Goal: Task Accomplishment & Management: Use online tool/utility

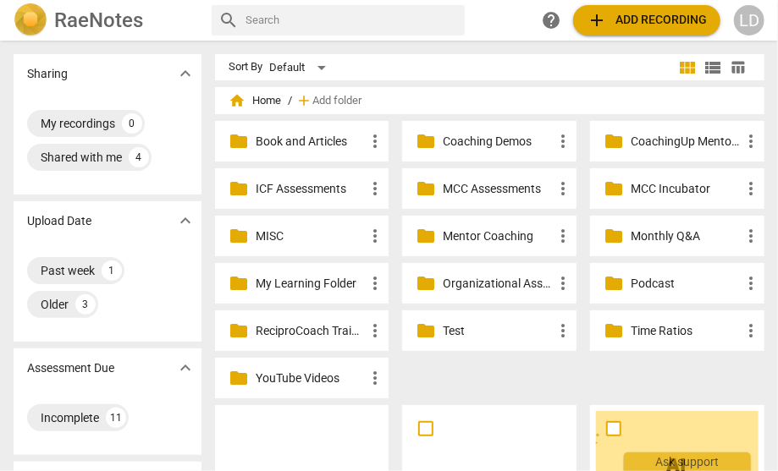
click at [621, 181] on div "folder MCC Incubator more_vert" at bounding box center [677, 188] width 174 height 41
click at [630, 185] on p "MCC Incubator" at bounding box center [685, 189] width 110 height 18
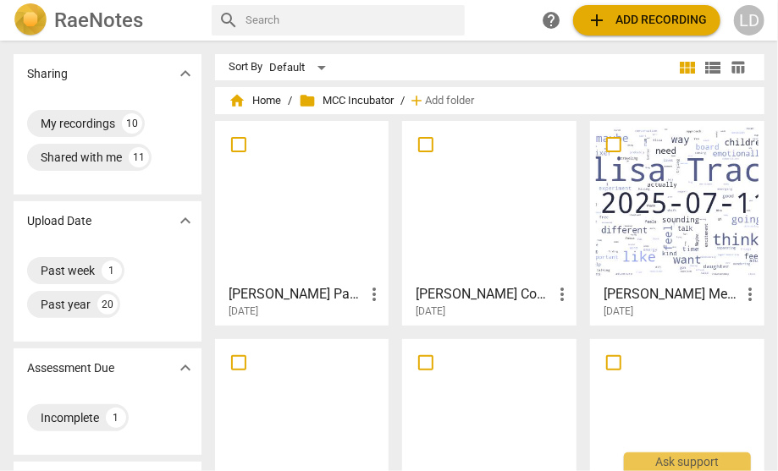
click at [364, 288] on span "more_vert" at bounding box center [374, 294] width 20 height 20
click at [356, 323] on li "Delete" at bounding box center [360, 329] width 64 height 41
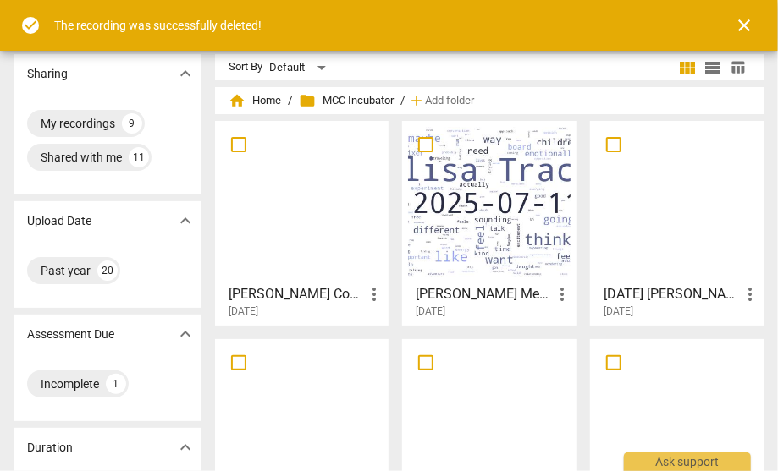
click at [743, 18] on span "close" at bounding box center [744, 25] width 20 height 20
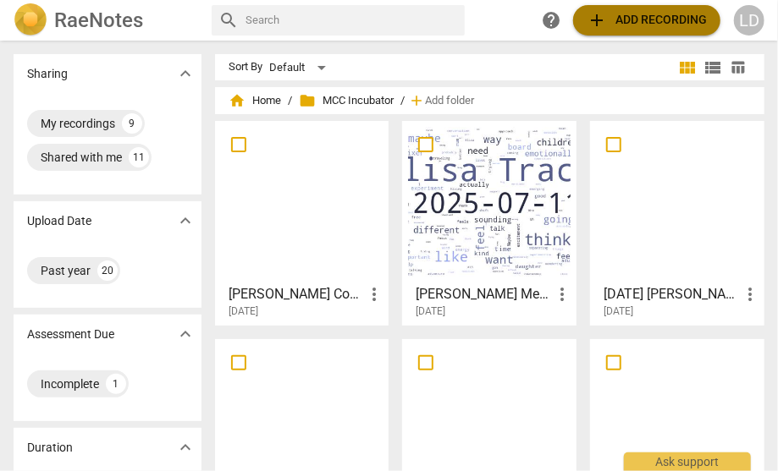
click at [668, 24] on span "add Add recording" at bounding box center [646, 20] width 120 height 20
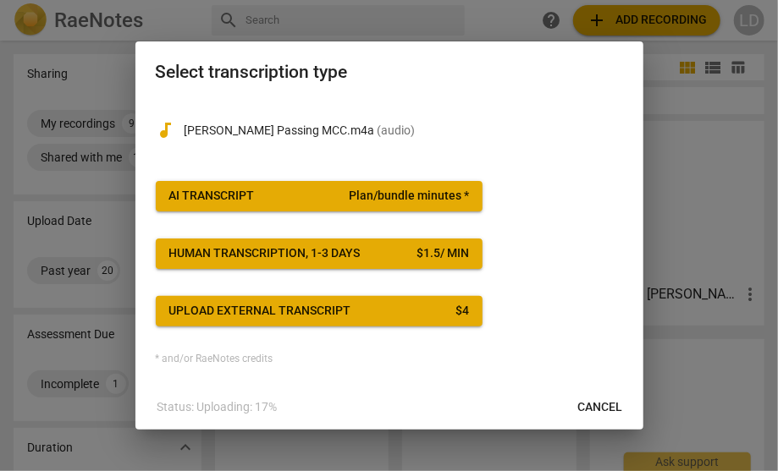
click at [252, 205] on div "AI Transcript" at bounding box center [211, 196] width 85 height 17
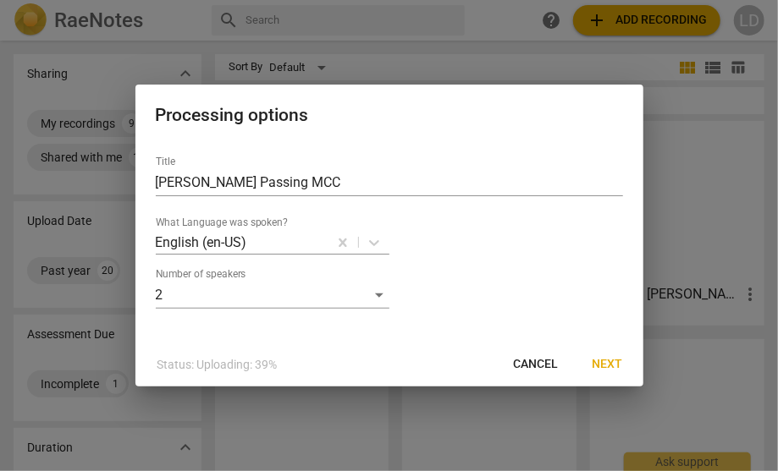
click at [597, 367] on span "Next" at bounding box center [607, 364] width 30 height 17
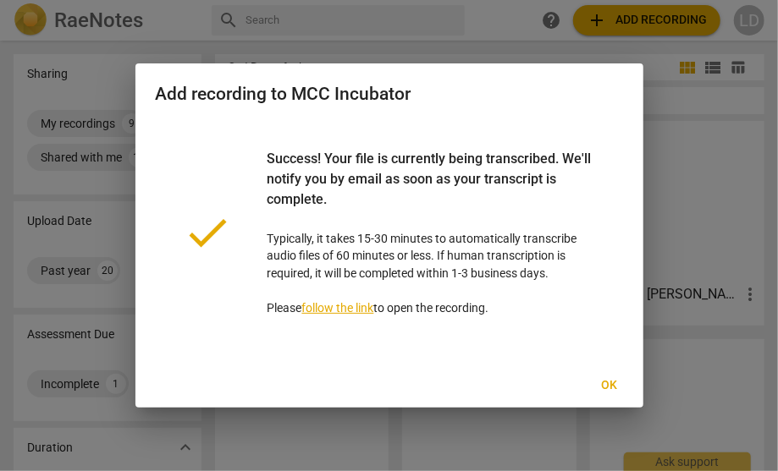
click at [621, 394] on span "Ok" at bounding box center [609, 385] width 27 height 17
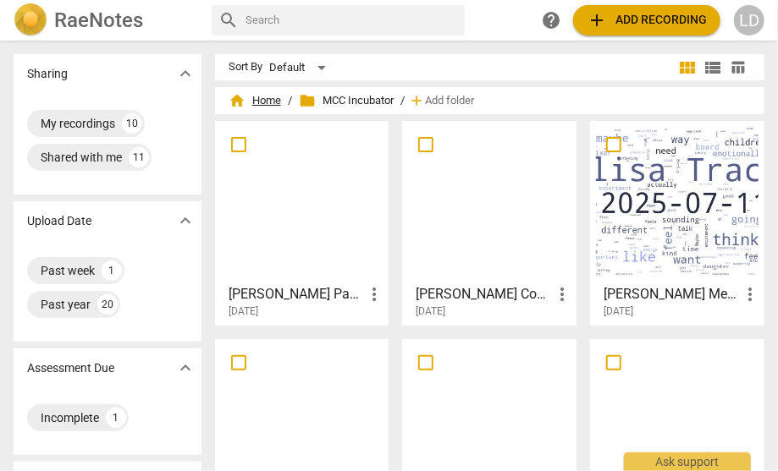
click at [228, 102] on span "home Home" at bounding box center [254, 100] width 52 height 17
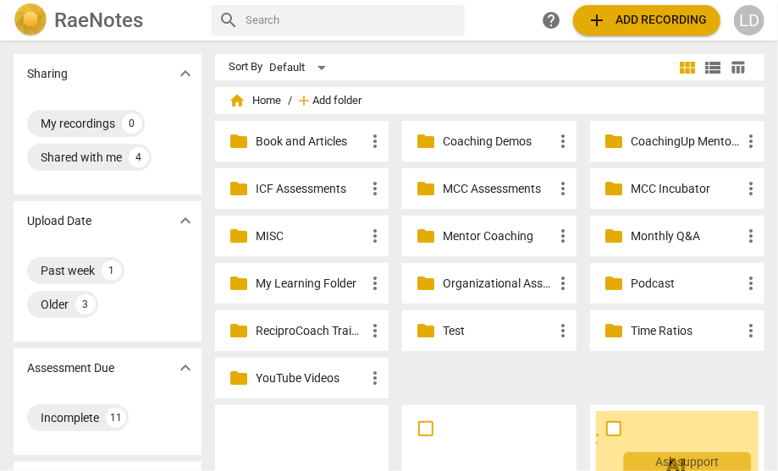
click at [346, 104] on span "Add folder" at bounding box center [336, 101] width 49 height 13
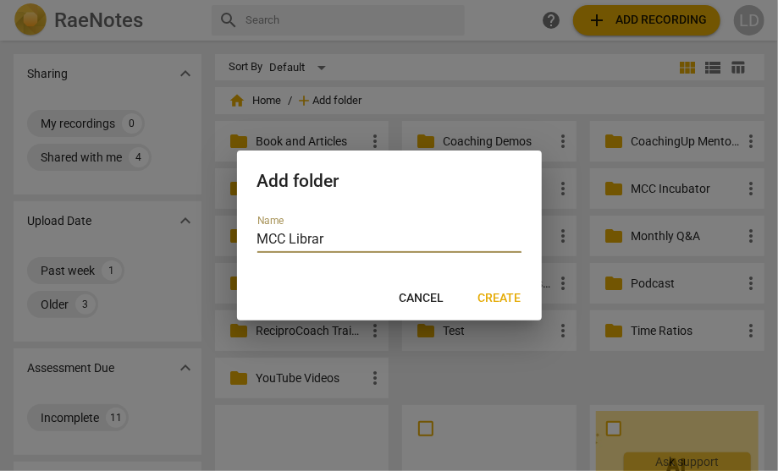
type input "[GEOGRAPHIC_DATA]"
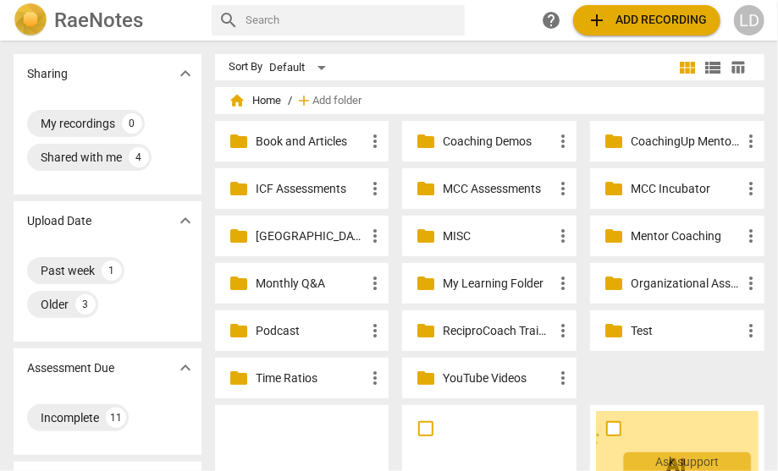
click at [603, 184] on span "folder" at bounding box center [613, 189] width 20 height 20
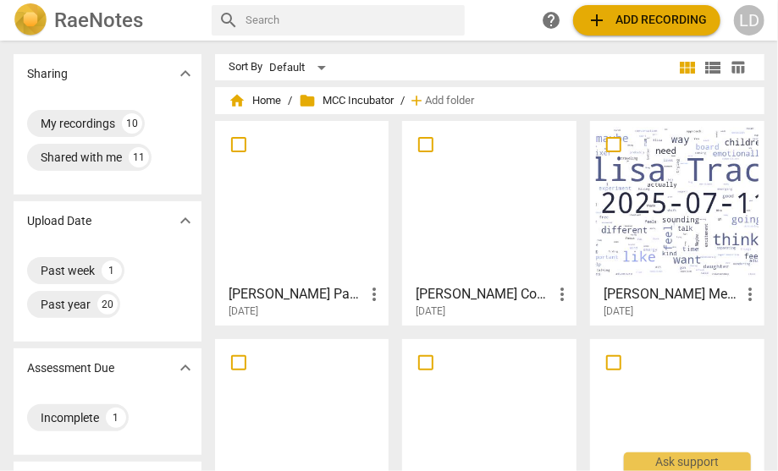
click at [364, 294] on span "more_vert" at bounding box center [374, 294] width 20 height 20
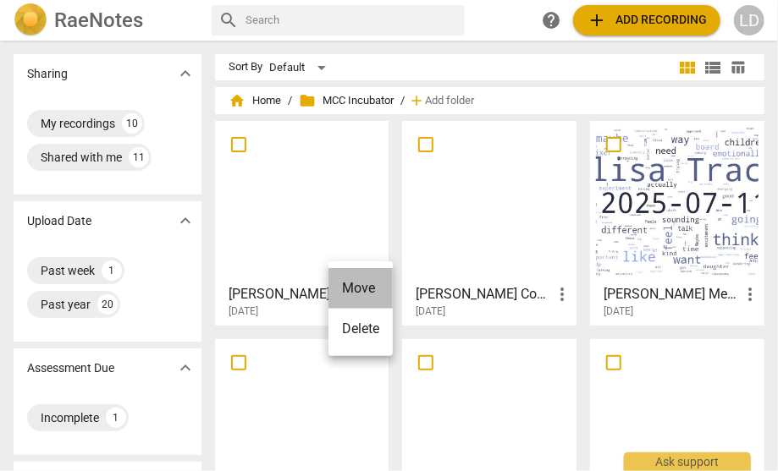
click at [341, 289] on li "Move" at bounding box center [360, 288] width 64 height 41
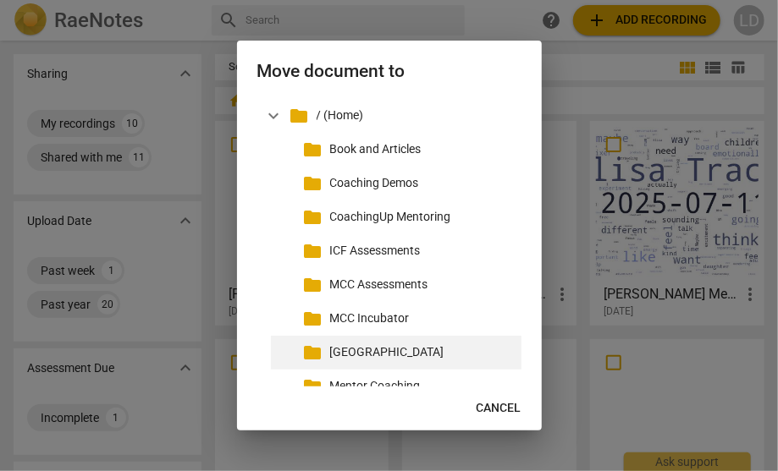
click at [355, 359] on p "[GEOGRAPHIC_DATA]" at bounding box center [422, 353] width 184 height 18
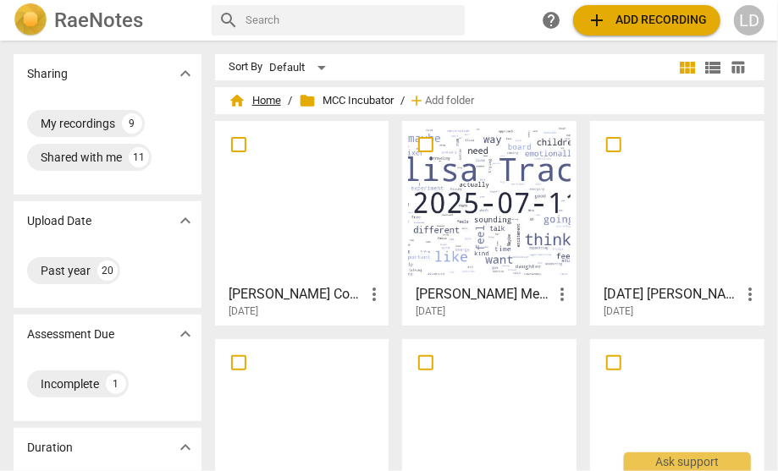
click at [228, 99] on span "home Home" at bounding box center [254, 100] width 52 height 17
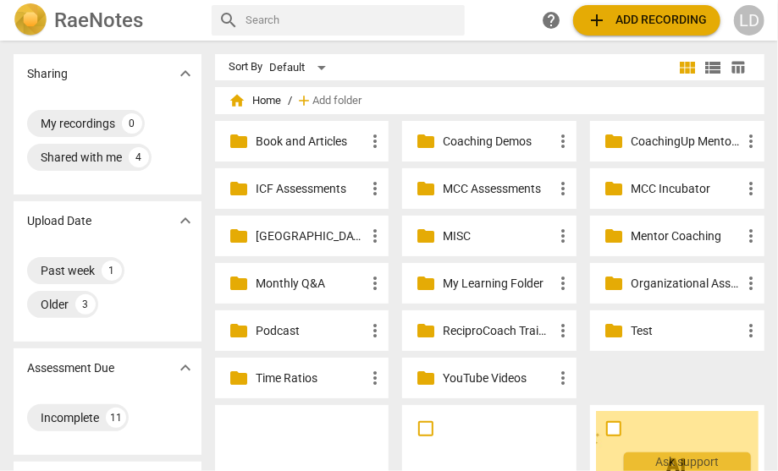
click at [422, 135] on span "folder" at bounding box center [425, 141] width 20 height 20
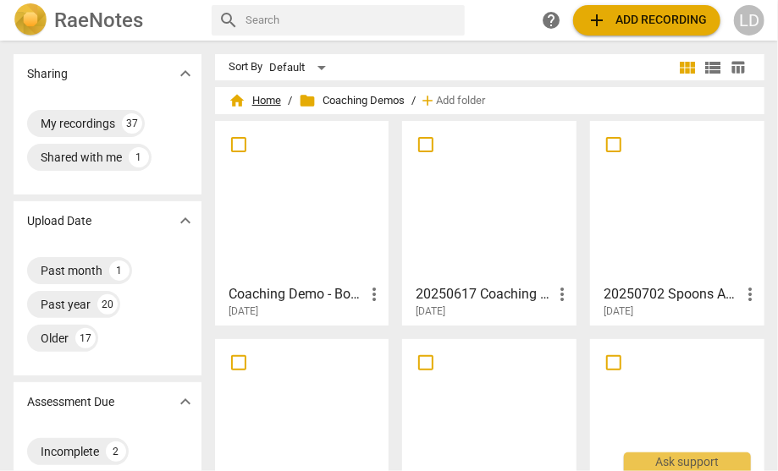
click at [267, 98] on span "home Home" at bounding box center [254, 100] width 52 height 17
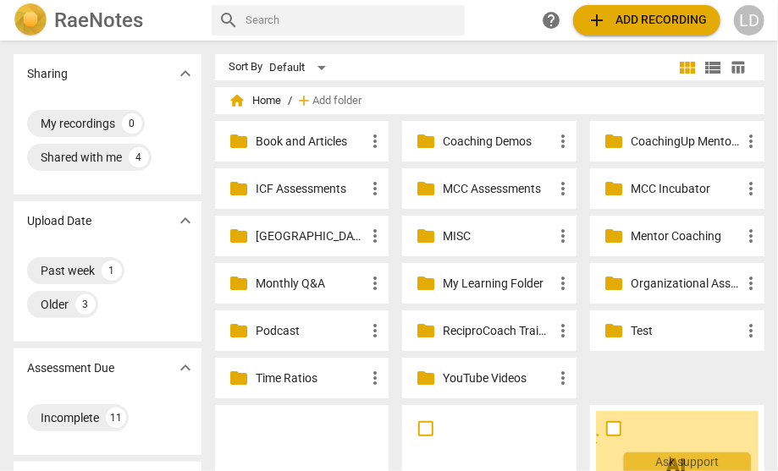
click at [333, 237] on p "[GEOGRAPHIC_DATA]" at bounding box center [311, 237] width 110 height 18
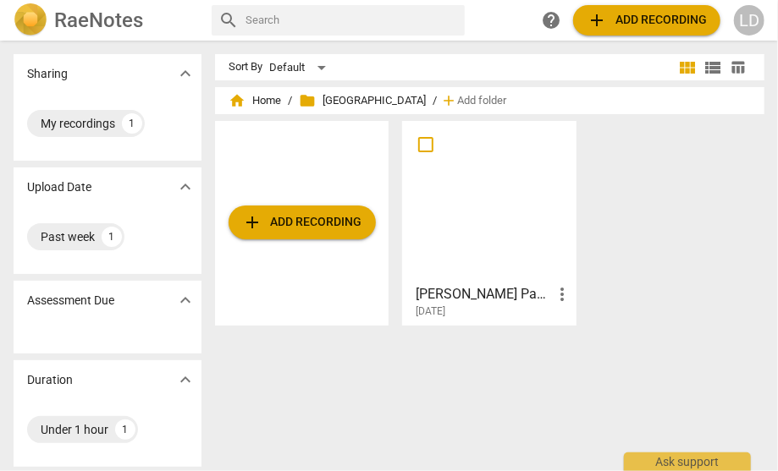
click at [456, 236] on div at bounding box center [489, 202] width 162 height 150
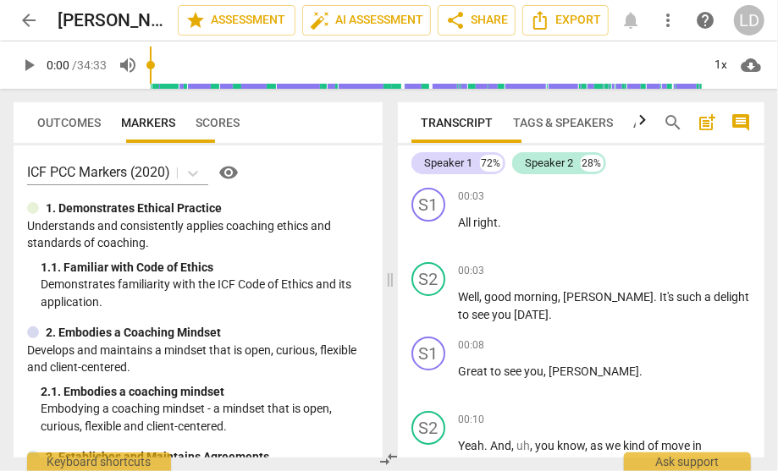
click at [575, 127] on span "Tags & Speakers" at bounding box center [564, 123] width 100 height 14
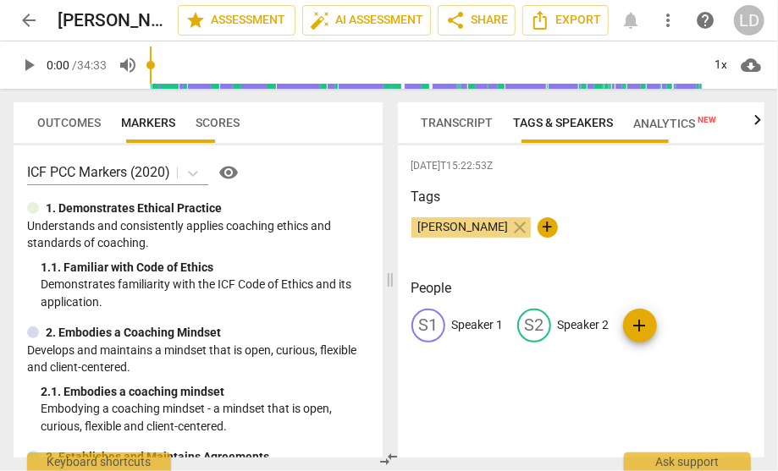
click at [456, 138] on button "Transcript" at bounding box center [457, 122] width 92 height 41
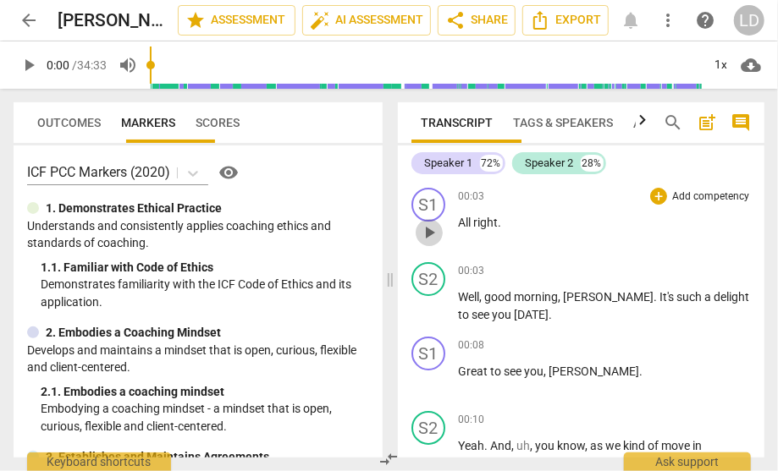
click at [421, 229] on span "play_arrow" at bounding box center [429, 233] width 20 height 20
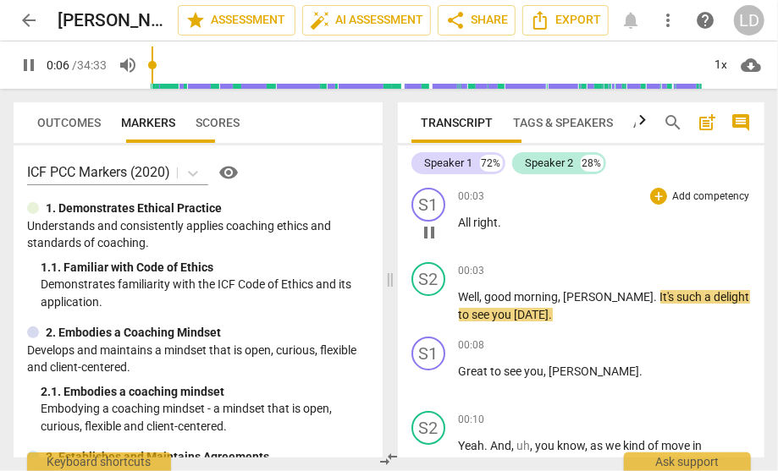
click at [518, 222] on p "All right ." at bounding box center [605, 223] width 293 height 18
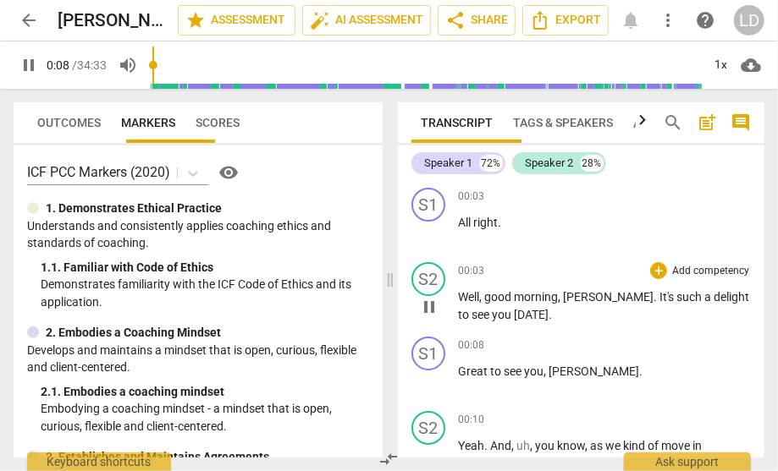
click at [431, 305] on span "pause" at bounding box center [429, 307] width 20 height 20
type input "9"
click at [459, 291] on span "Well" at bounding box center [469, 297] width 21 height 14
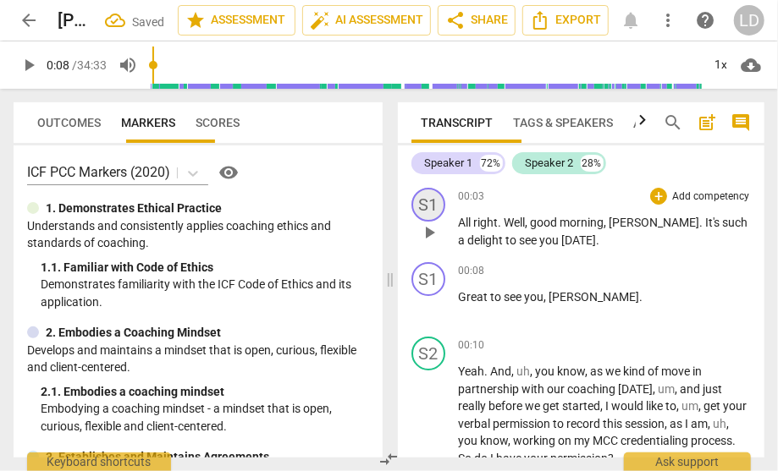
click at [429, 209] on div "S1" at bounding box center [428, 205] width 34 height 34
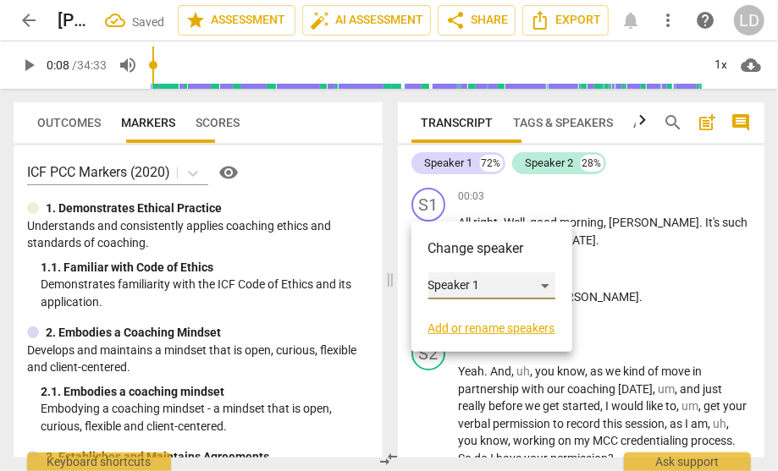
click at [450, 292] on div "Speaker 1" at bounding box center [491, 285] width 127 height 27
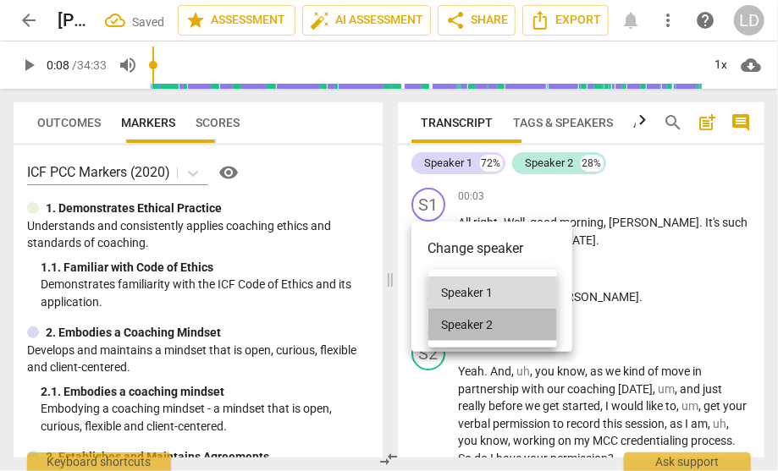
click at [455, 314] on li "Speaker 2" at bounding box center [492, 325] width 129 height 32
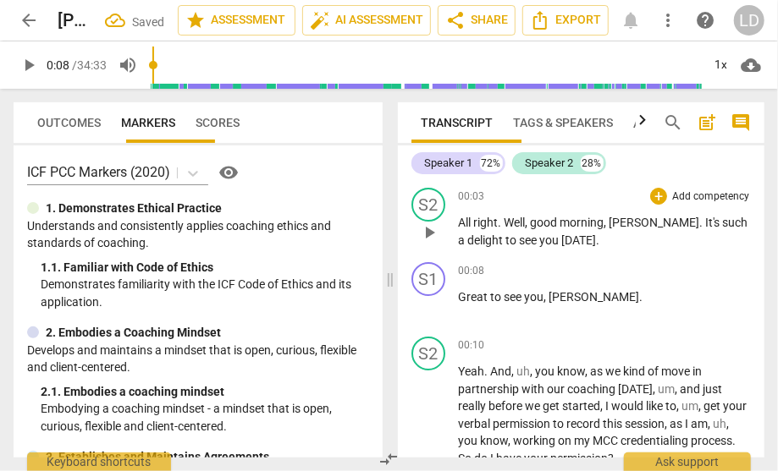
click at [497, 236] on p "All right . Well , good morning , [PERSON_NAME] . It's such a delight to see yo…" at bounding box center [605, 231] width 293 height 35
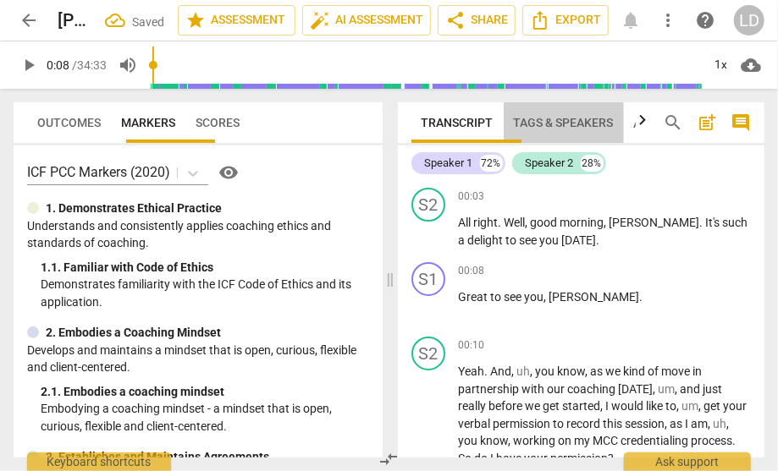
click at [541, 118] on span "Tags & Speakers" at bounding box center [564, 123] width 100 height 14
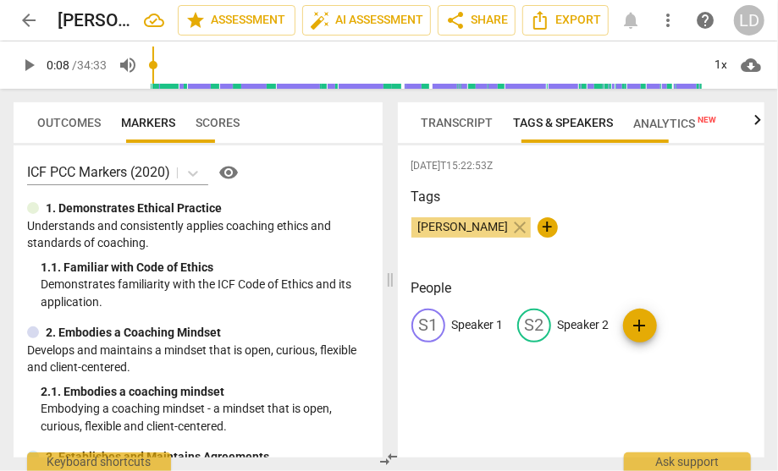
click at [470, 333] on p "Speaker 1" at bounding box center [478, 325] width 52 height 18
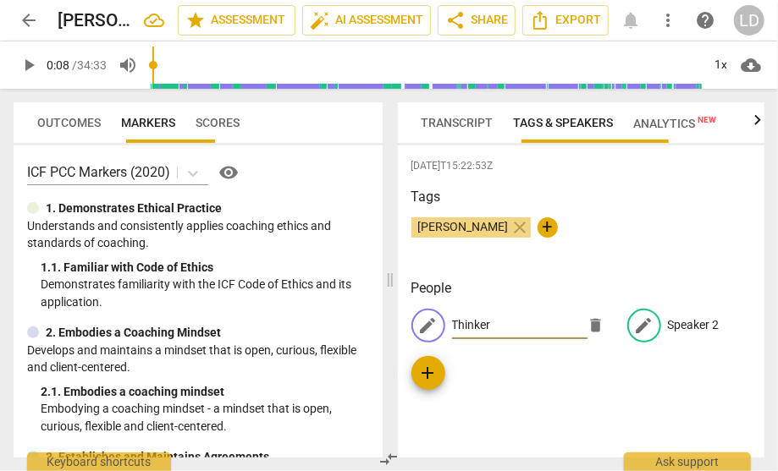
type input "Thinker"
click at [668, 334] on p "Speaker 2" at bounding box center [694, 325] width 52 height 18
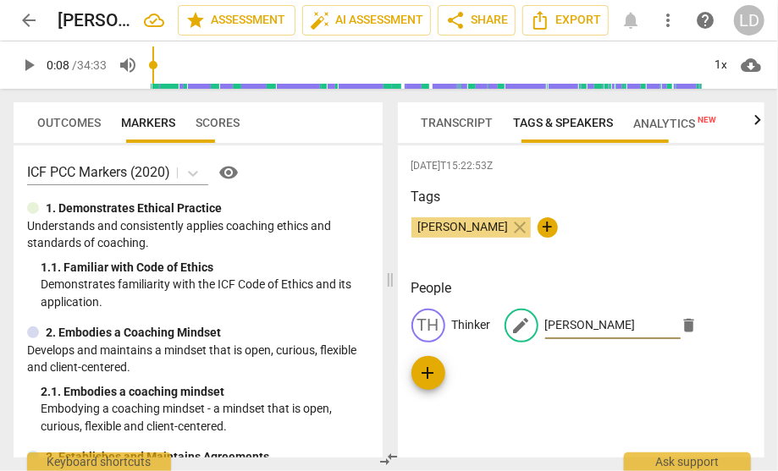
type input "[PERSON_NAME]"
click at [554, 294] on h3 "People" at bounding box center [581, 288] width 340 height 20
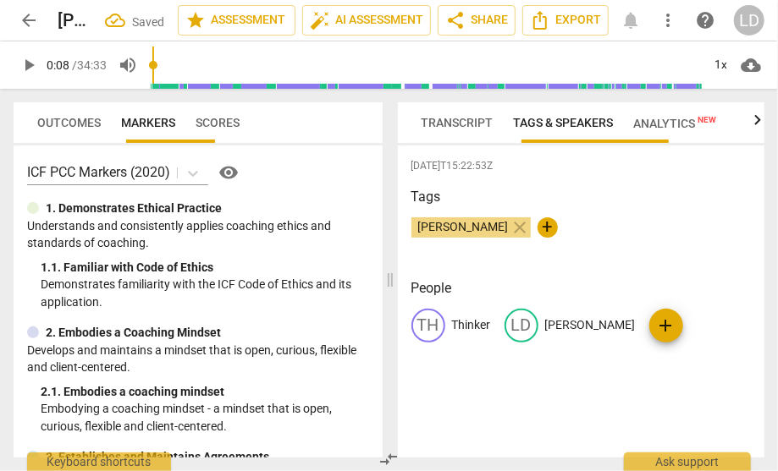
click at [455, 125] on span "Transcript" at bounding box center [457, 123] width 72 height 14
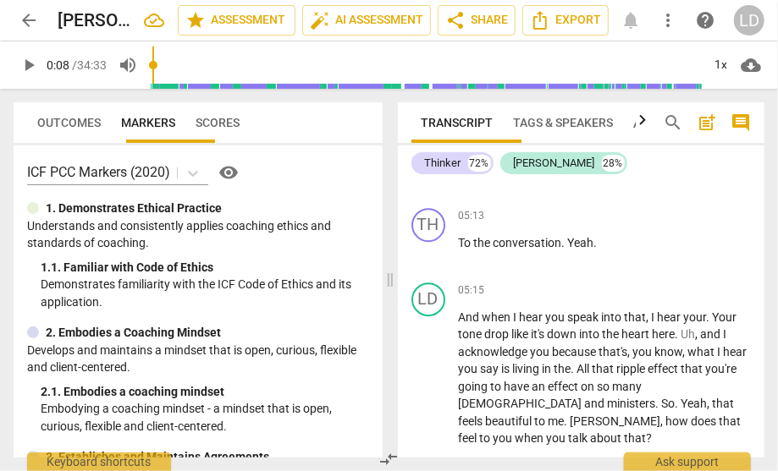
scroll to position [1896, 0]
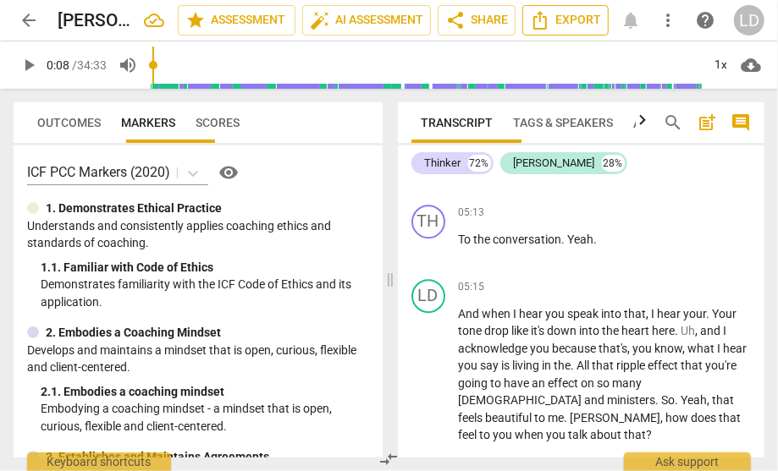
click at [587, 16] on span "Export" at bounding box center [565, 20] width 71 height 20
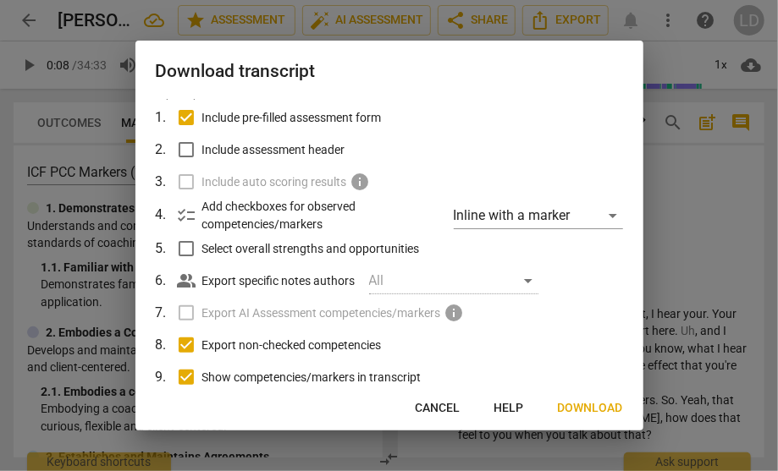
scroll to position [195, 0]
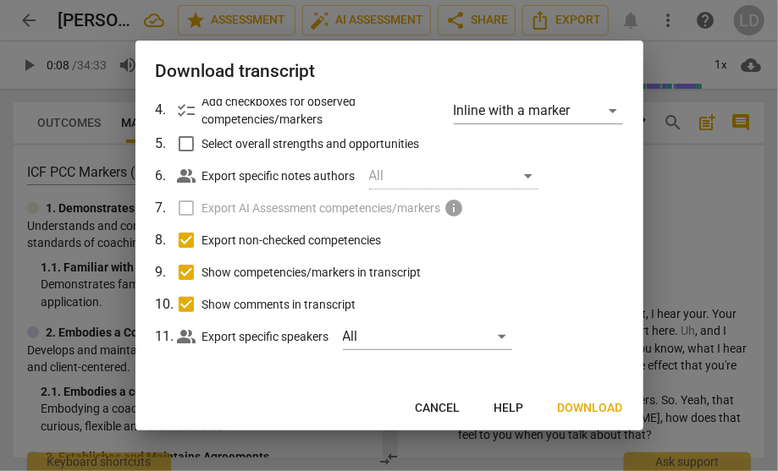
click at [190, 295] on input "Show comments in transcript" at bounding box center [186, 305] width 32 height 32
checkbox input "false"
click at [184, 267] on input "Show competencies/markers in transcript" at bounding box center [186, 272] width 32 height 32
checkbox input "false"
click at [185, 236] on input "Export non-checked competencies" at bounding box center [186, 240] width 32 height 32
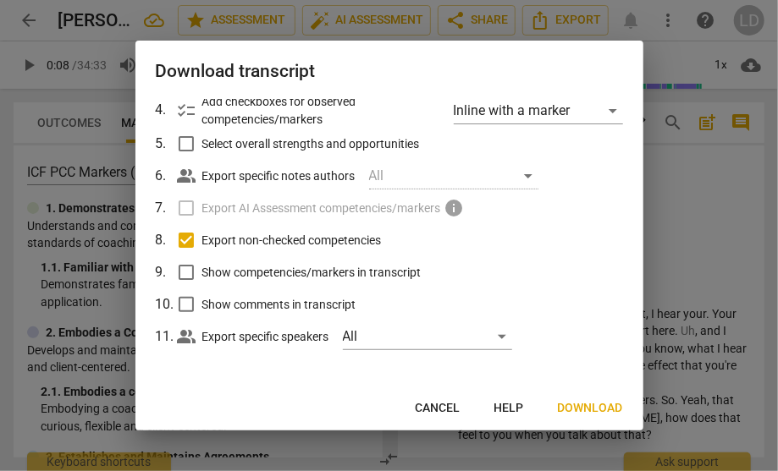
checkbox input "false"
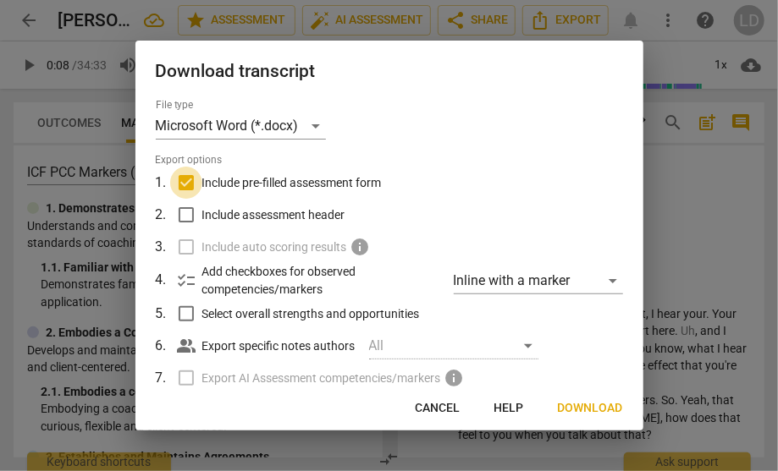
click at [189, 187] on input "Include pre-filled assessment form" at bounding box center [186, 183] width 32 height 32
checkbox input "false"
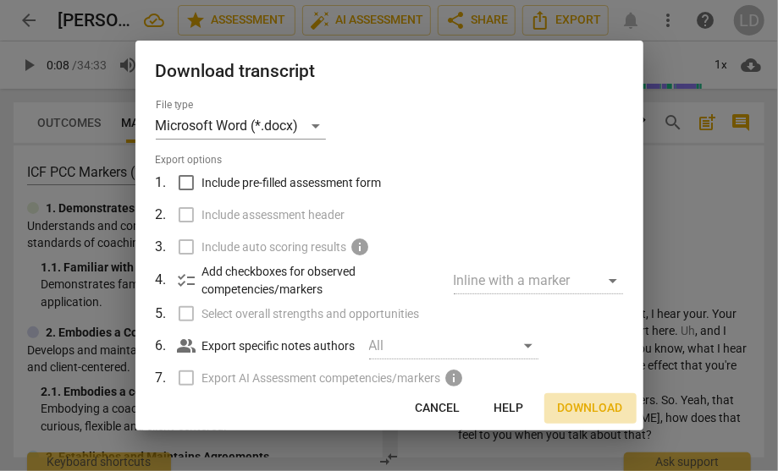
click at [571, 406] on span "Download" at bounding box center [590, 408] width 65 height 17
